Goal: Information Seeking & Learning: Learn about a topic

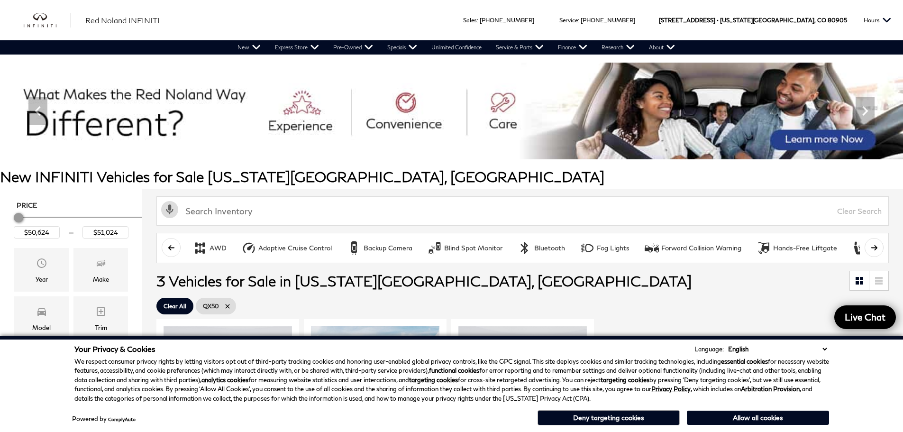
drag, startPoint x: 740, startPoint y: 418, endPoint x: 744, endPoint y: 414, distance: 5.0
click at [740, 418] on button "Allow all cookies" at bounding box center [758, 418] width 142 height 14
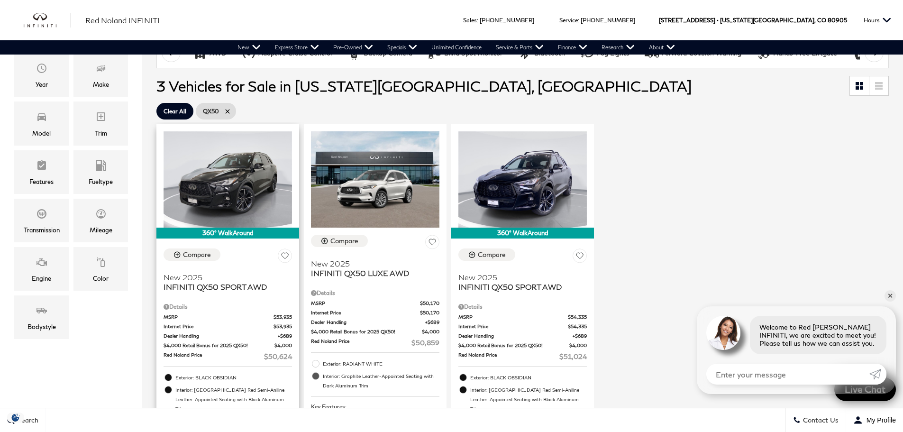
scroll to position [190, 0]
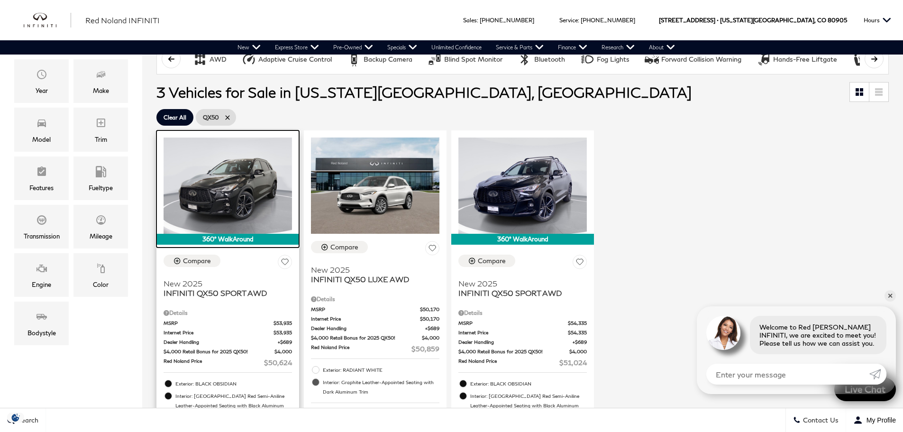
click at [225, 212] on img at bounding box center [228, 186] width 128 height 96
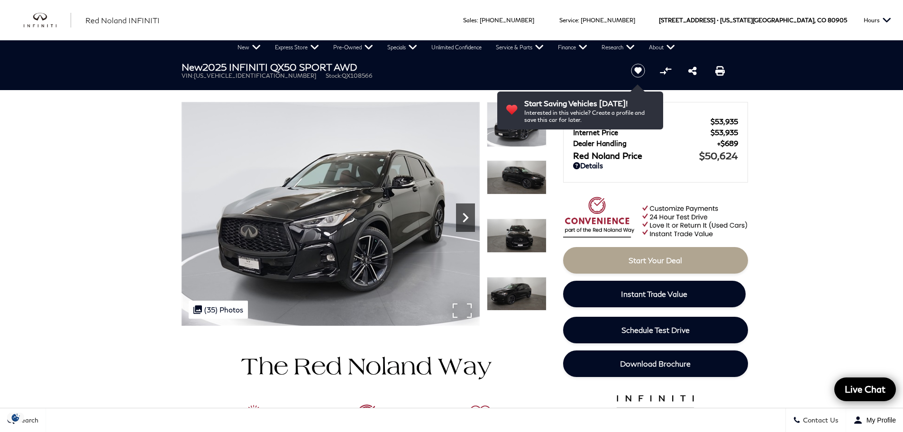
click at [467, 219] on icon "Next" at bounding box center [466, 217] width 6 height 9
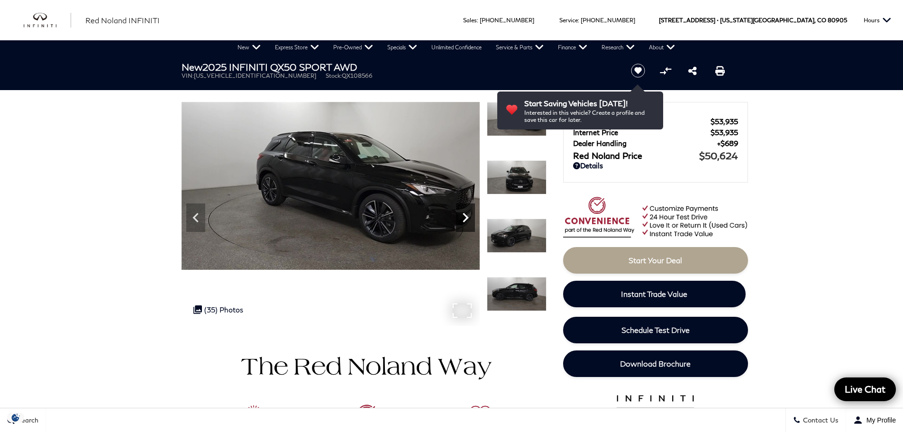
click at [467, 219] on icon "Next" at bounding box center [466, 217] width 6 height 9
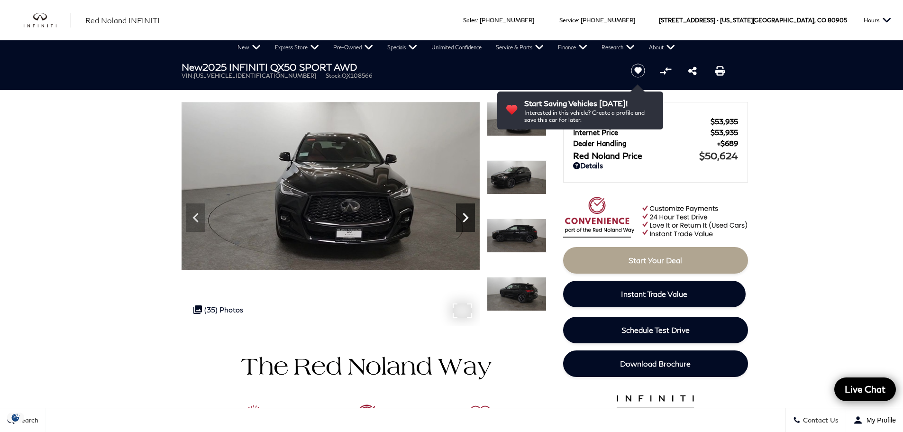
click at [467, 219] on icon "Next" at bounding box center [466, 217] width 6 height 9
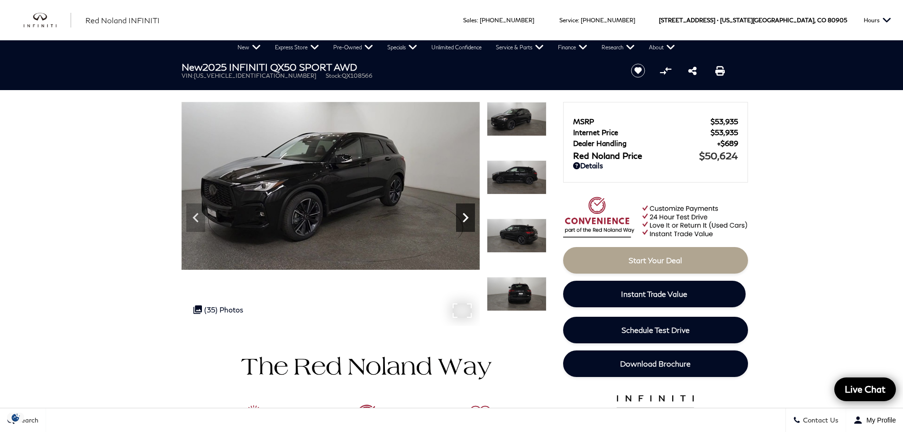
click at [467, 219] on icon "Next" at bounding box center [466, 217] width 6 height 9
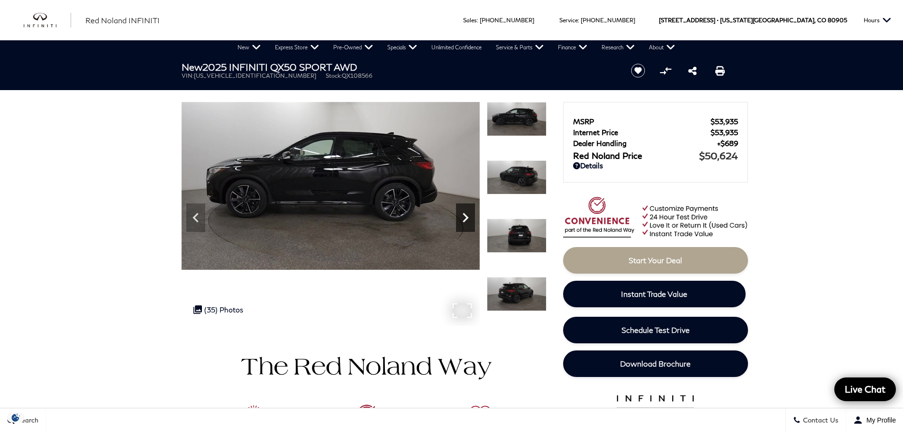
click at [467, 219] on icon "Next" at bounding box center [466, 217] width 6 height 9
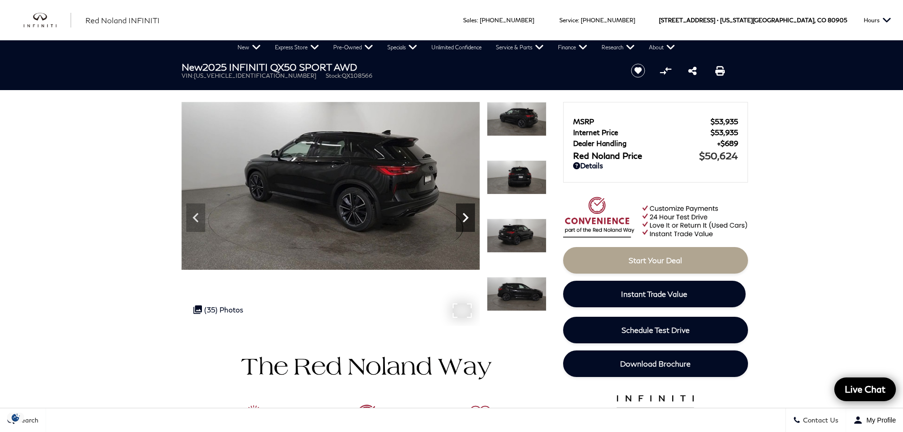
click at [467, 219] on icon "Next" at bounding box center [466, 217] width 6 height 9
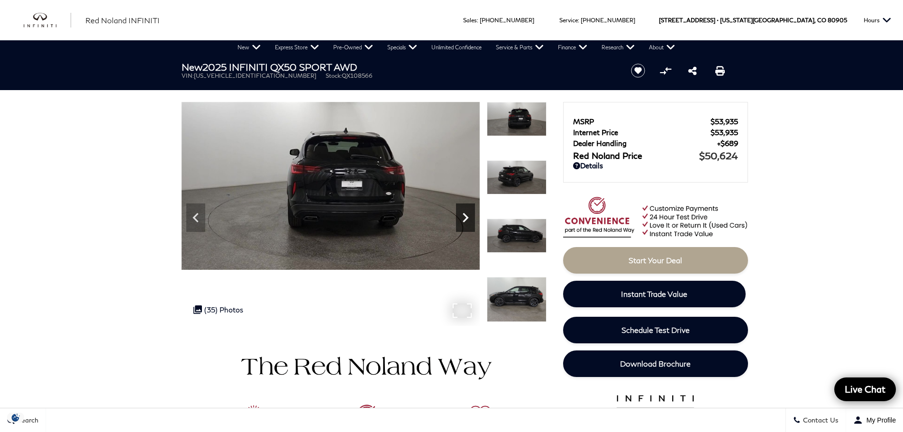
click at [467, 219] on icon "Next" at bounding box center [466, 217] width 6 height 9
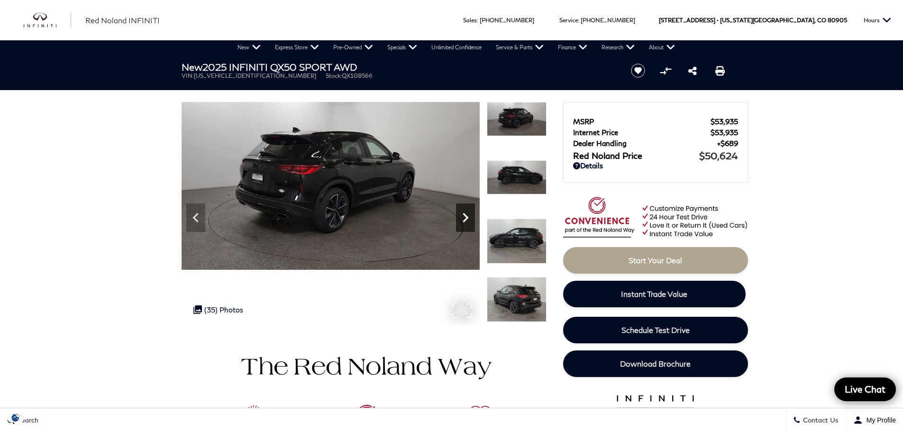
click at [467, 219] on icon "Next" at bounding box center [466, 217] width 6 height 9
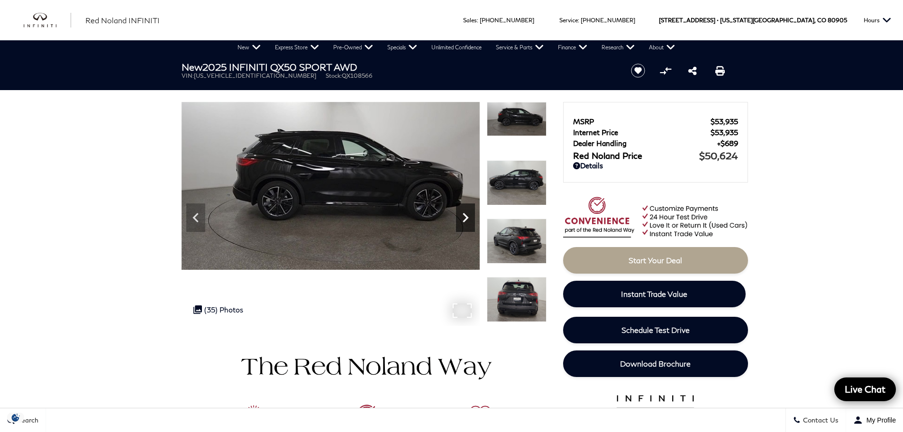
click at [467, 219] on icon "Next" at bounding box center [466, 217] width 6 height 9
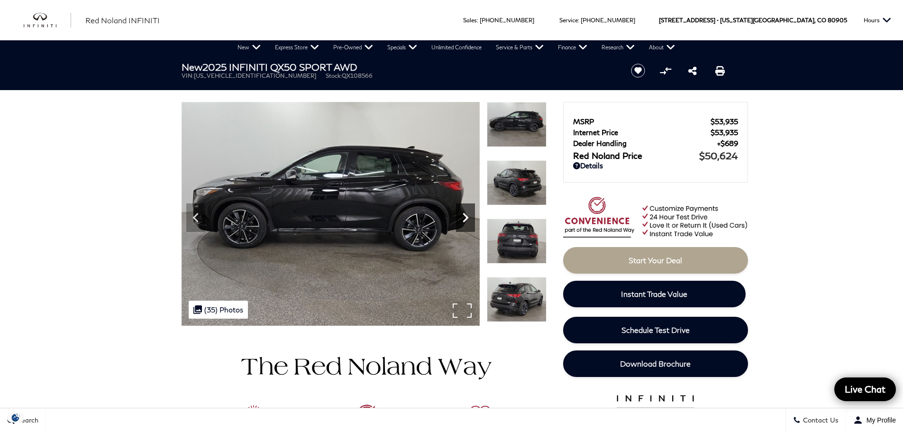
click at [467, 219] on icon "Next" at bounding box center [466, 217] width 6 height 9
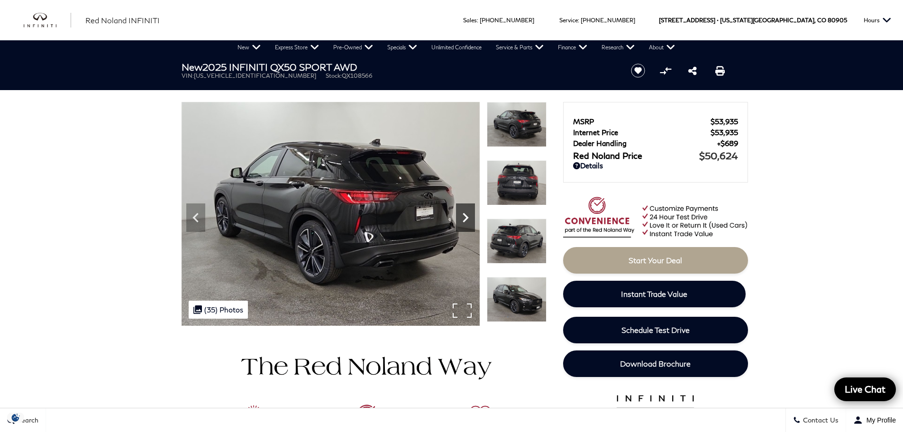
click at [467, 219] on icon "Next" at bounding box center [466, 217] width 6 height 9
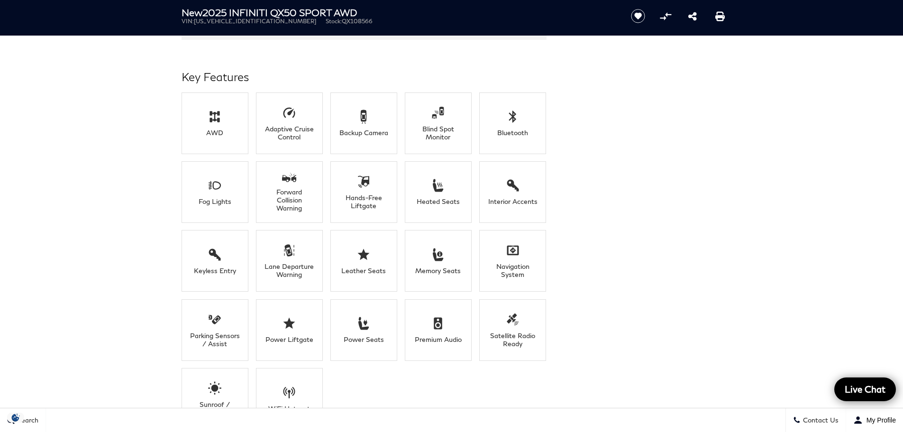
scroll to position [664, 0]
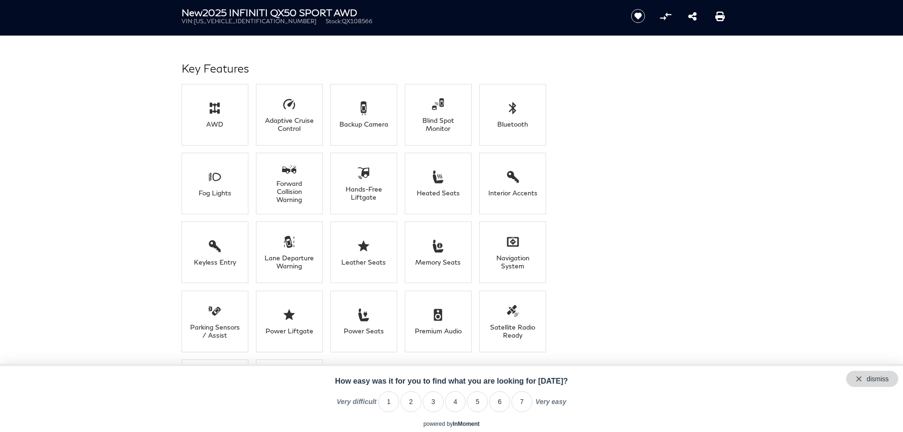
click at [891, 380] on div "dismiss" at bounding box center [872, 379] width 52 height 16
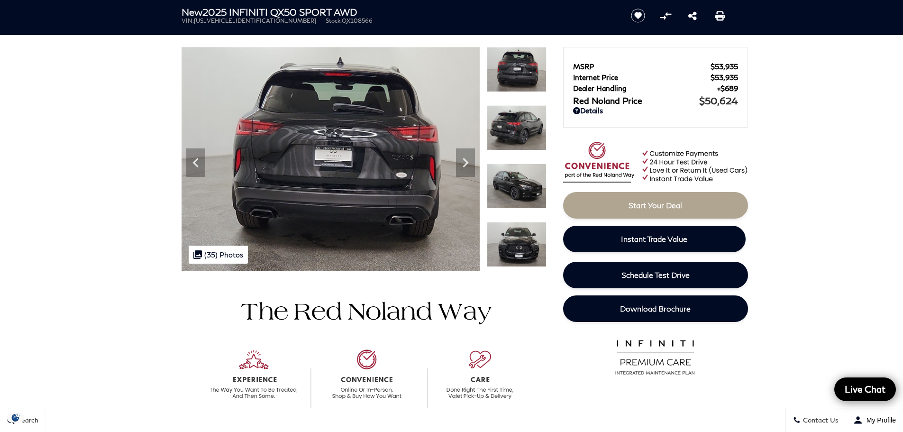
scroll to position [0, 0]
